Goal: Task Accomplishment & Management: Use online tool/utility

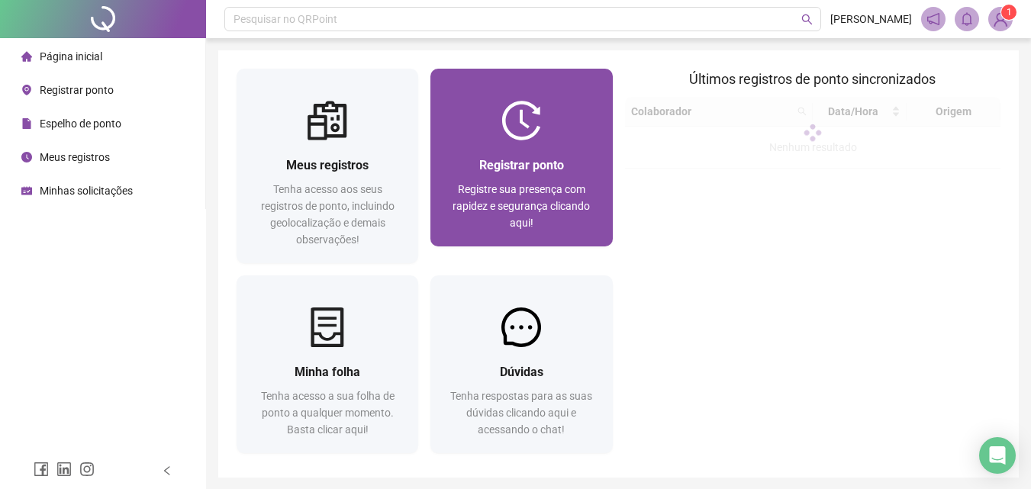
click at [476, 175] on div "Registrar ponto Registre sua presença com rapidez e segurança clicando aqui!" at bounding box center [521, 194] width 145 height 76
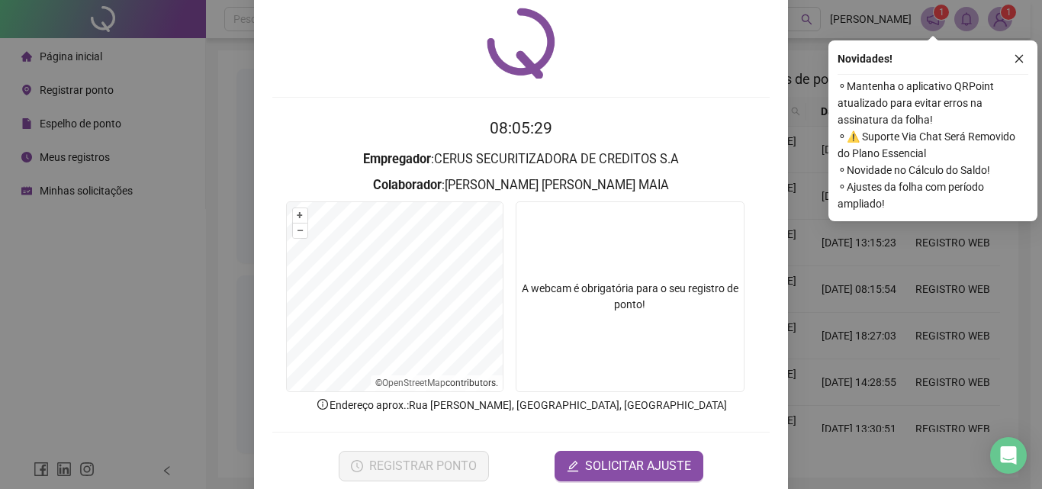
scroll to position [73, 0]
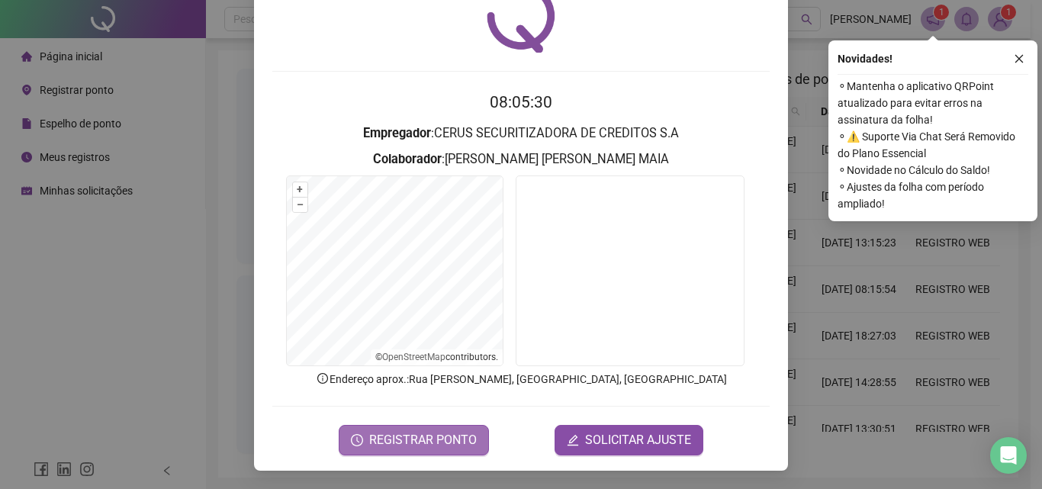
click at [433, 439] on span "REGISTRAR PONTO" at bounding box center [423, 440] width 108 height 18
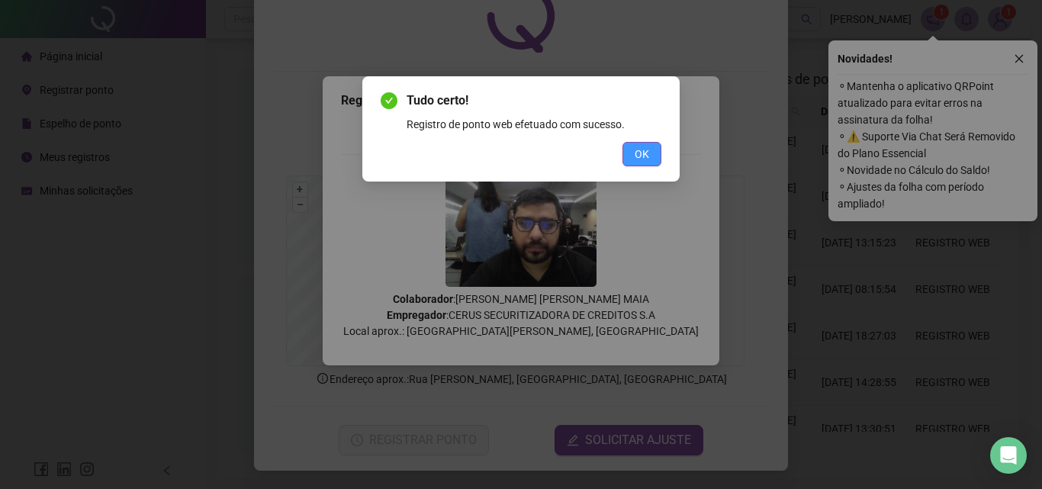
click at [639, 150] on span "OK" at bounding box center [642, 154] width 14 height 17
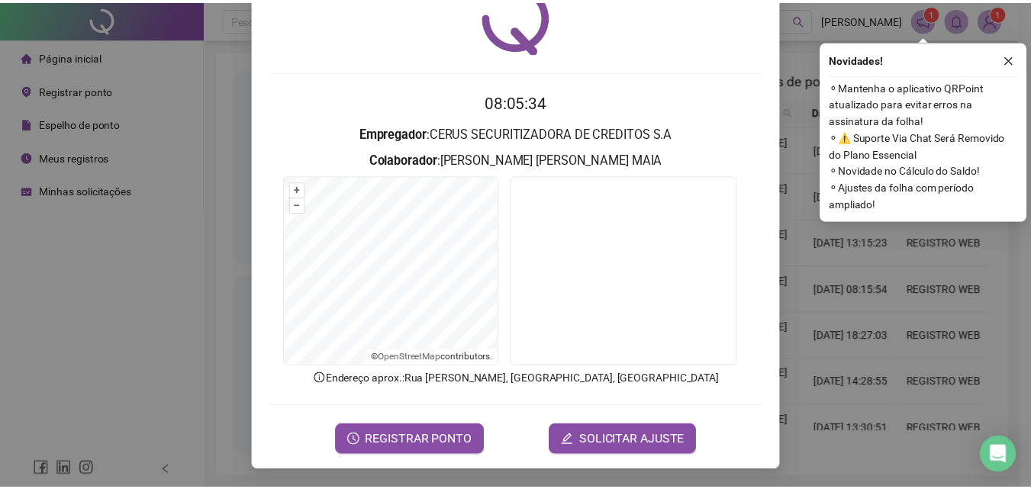
scroll to position [0, 0]
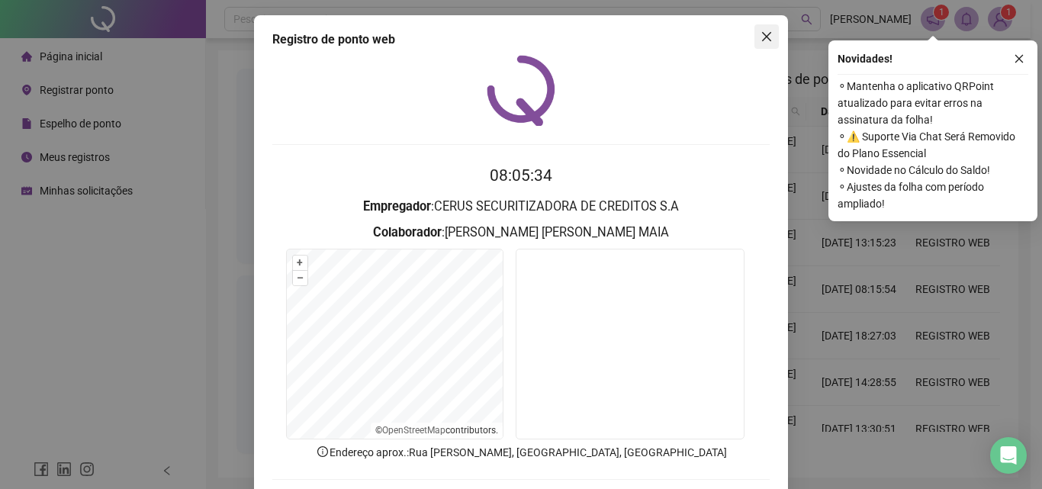
click at [761, 31] on icon "close" at bounding box center [767, 37] width 12 height 12
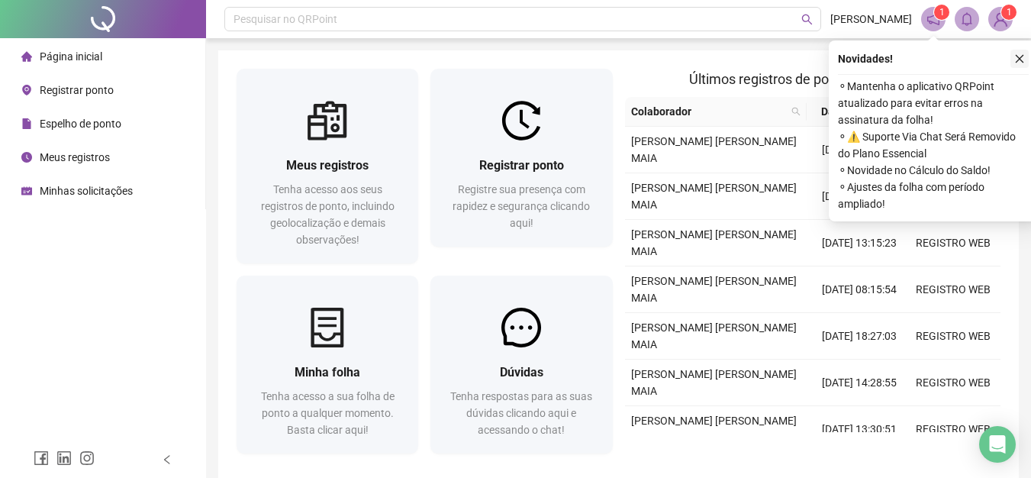
click at [1024, 59] on icon "close" at bounding box center [1019, 58] width 11 height 11
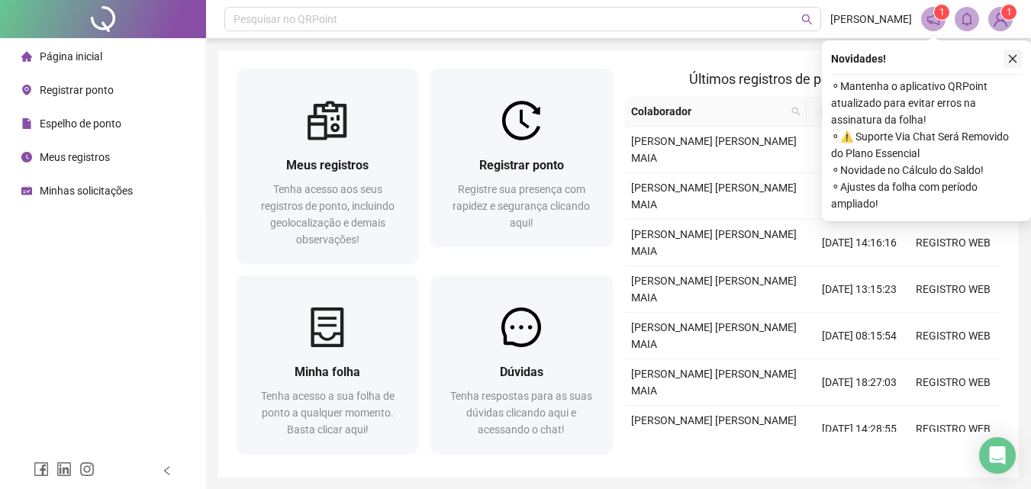
click at [1015, 56] on icon "close" at bounding box center [1012, 58] width 11 height 11
